Goal: Navigation & Orientation: Find specific page/section

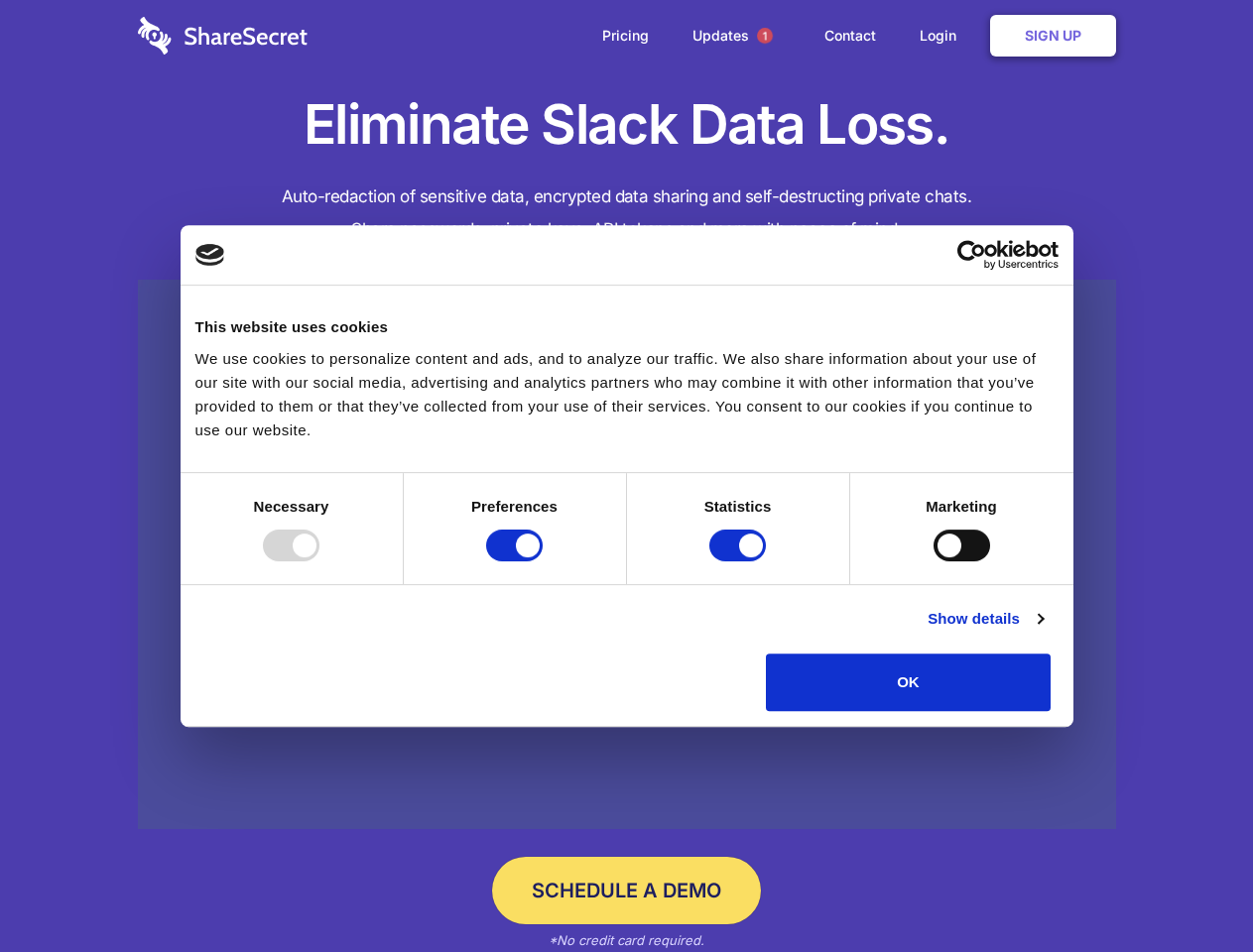
click at [320, 561] on div at bounding box center [291, 545] width 57 height 32
click at [543, 561] on input "Preferences" at bounding box center [515, 545] width 57 height 32
checkbox input "false"
click at [740, 561] on input "Statistics" at bounding box center [737, 545] width 57 height 32
checkbox input "false"
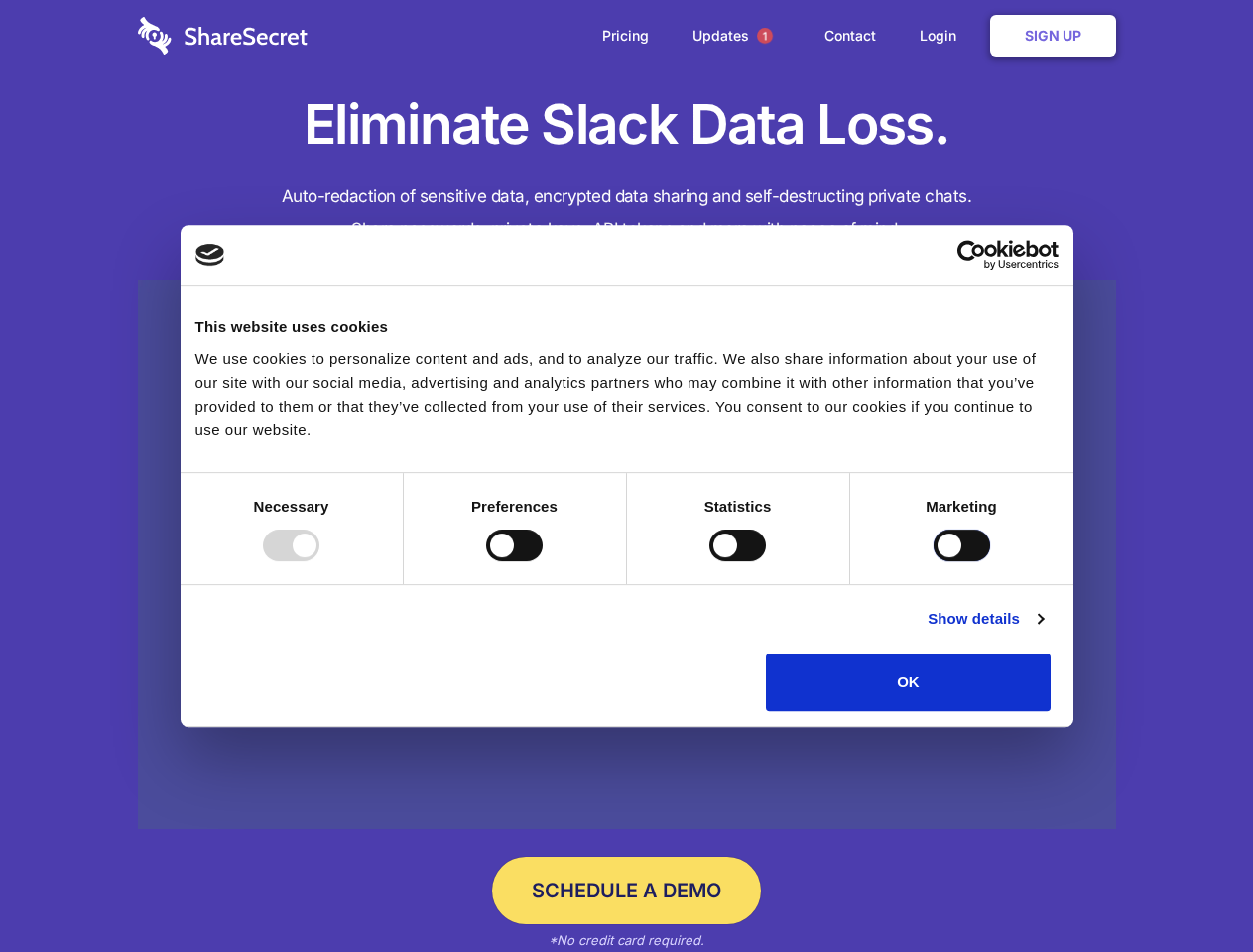
click at [933, 561] on input "Marketing" at bounding box center [961, 545] width 57 height 32
checkbox input "true"
click at [1043, 631] on link "Show details" at bounding box center [984, 619] width 115 height 24
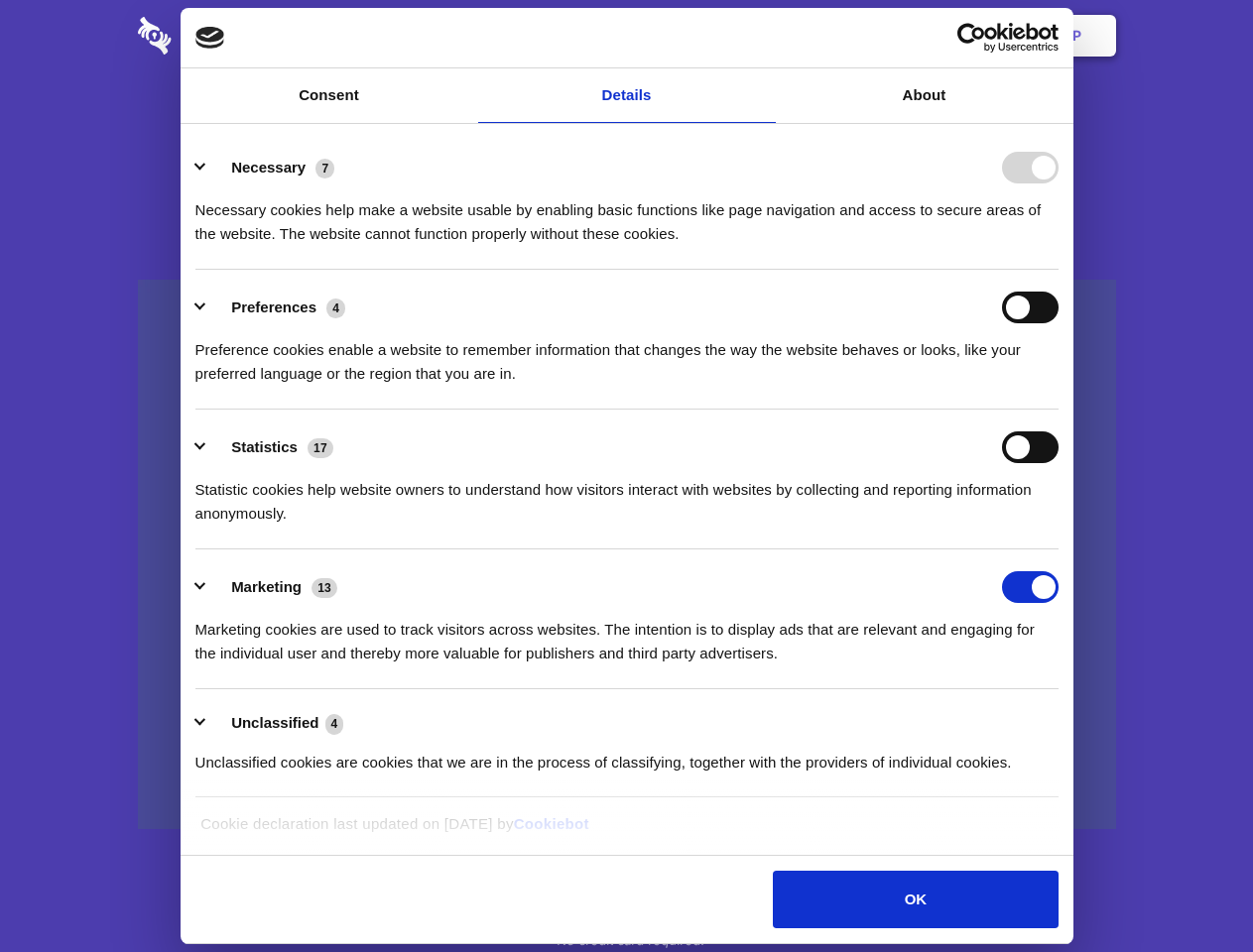
click at [1058, 246] on div "Necessary cookies help make a website usable by enabling basic functions like p…" at bounding box center [627, 215] width 863 height 63
click at [764, 36] on span "1" at bounding box center [765, 36] width 16 height 16
